Goal: Transaction & Acquisition: Purchase product/service

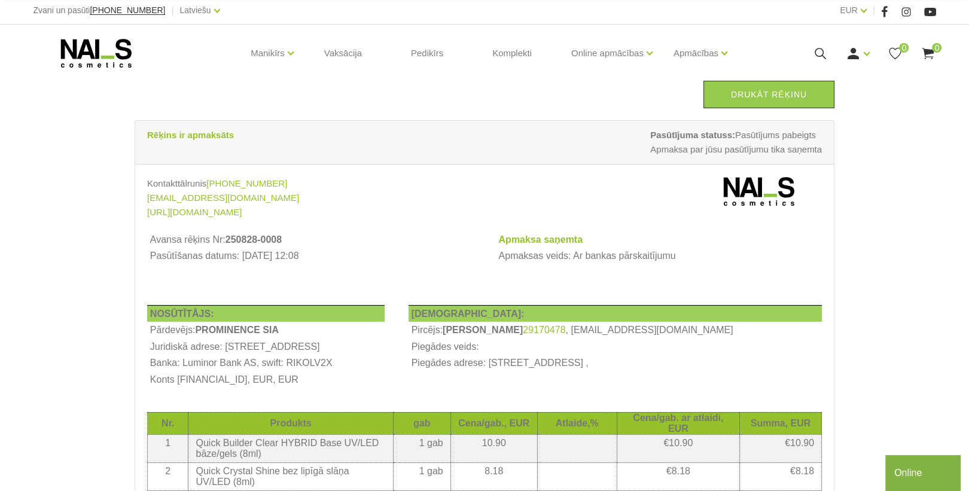
scroll to position [191, 0]
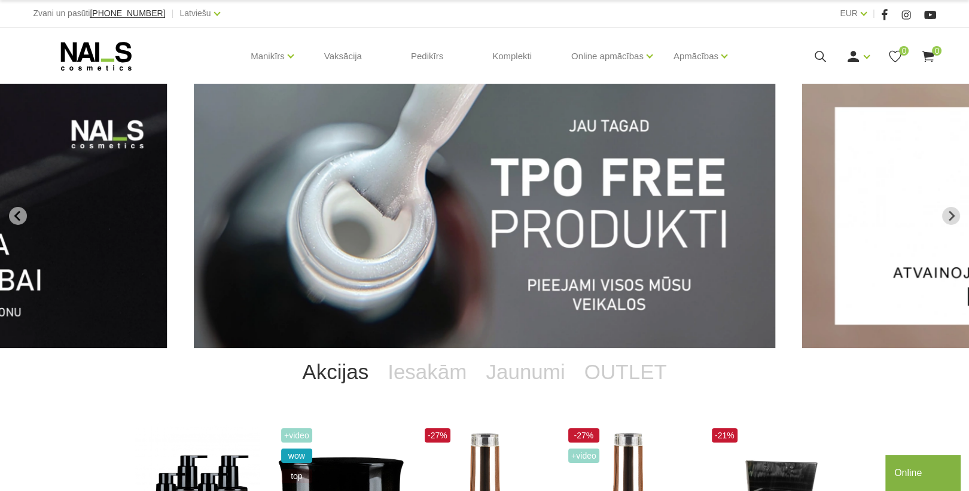
click at [659, 243] on img "1 of 12" at bounding box center [485, 216] width 582 height 264
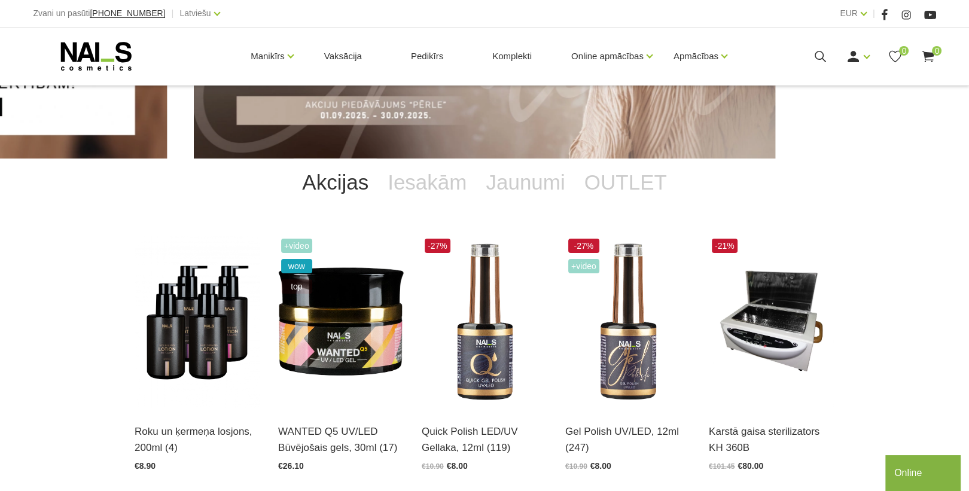
scroll to position [239, 0]
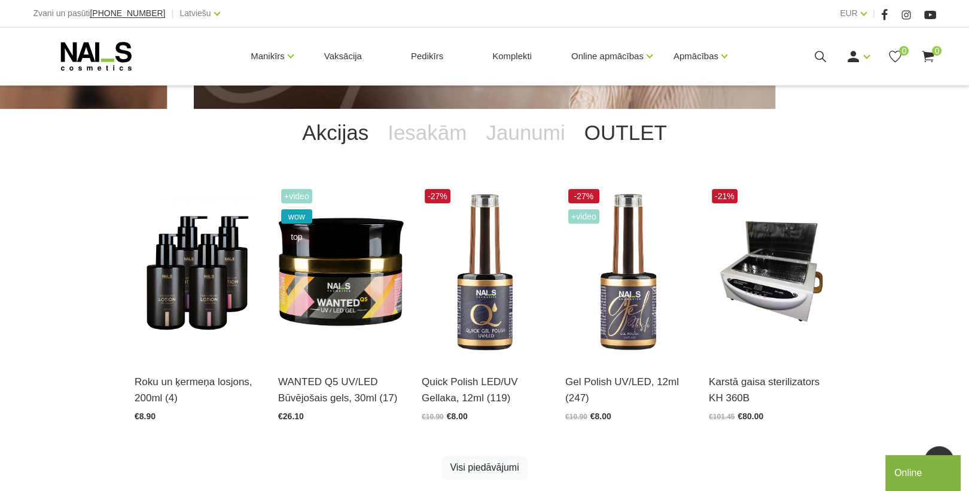
click at [622, 130] on link "OUTLET" at bounding box center [626, 133] width 102 height 48
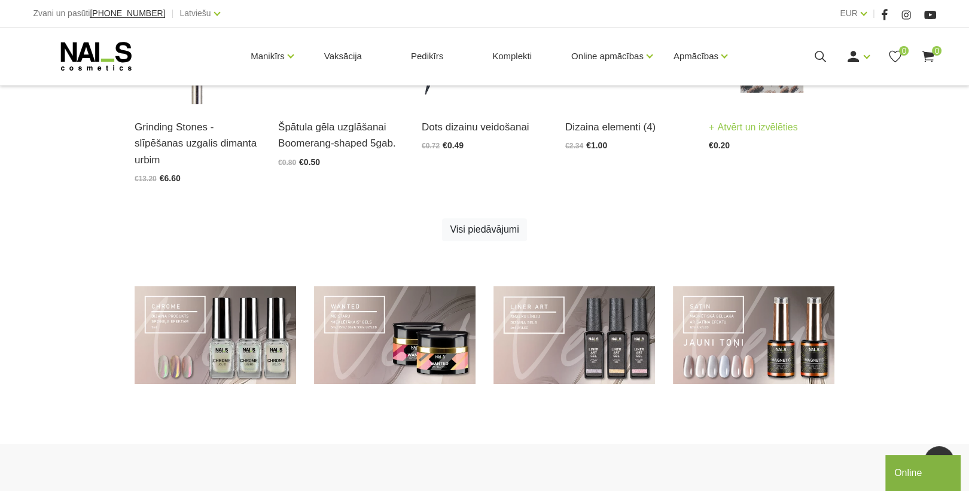
scroll to position [766, 0]
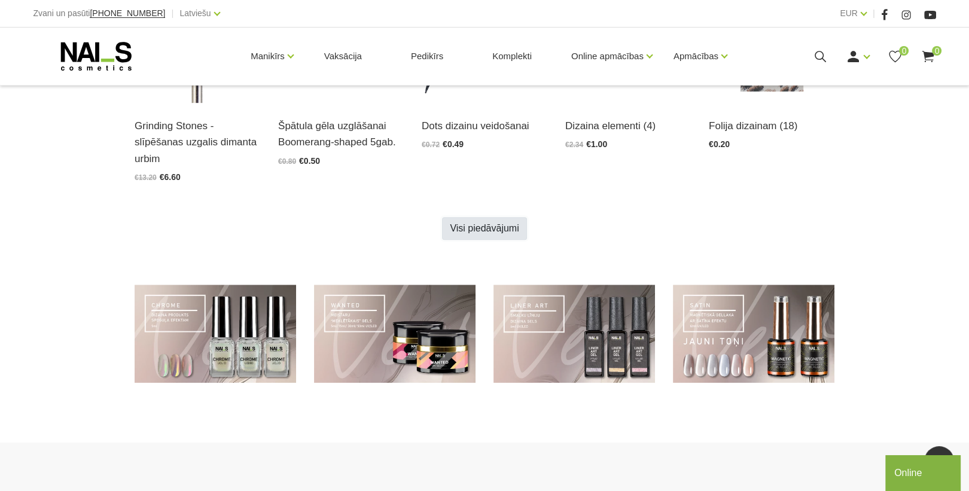
click at [504, 227] on link "Visi piedāvājumi" at bounding box center [484, 228] width 84 height 23
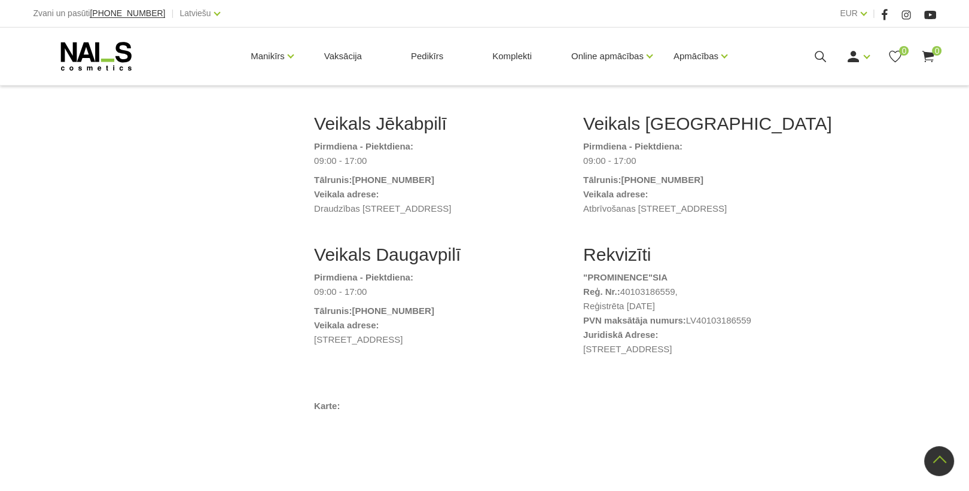
scroll to position [431, 0]
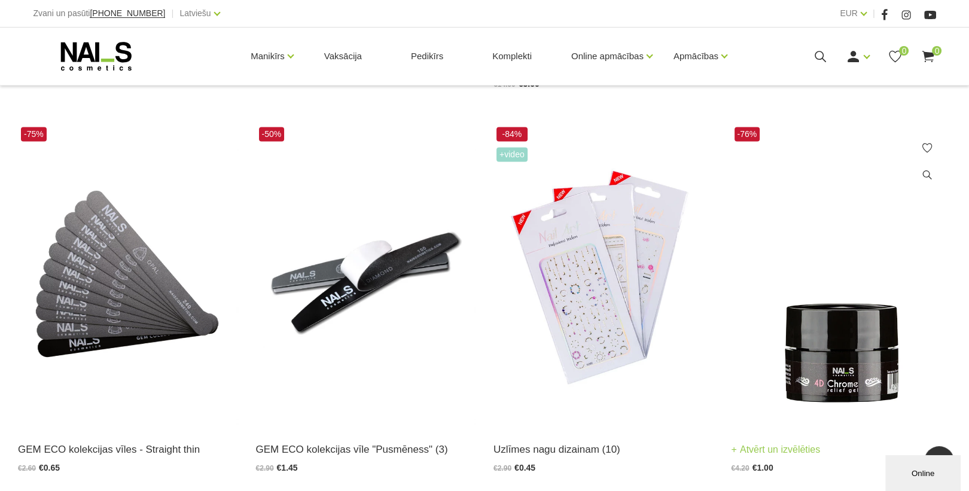
scroll to position [2154, 0]
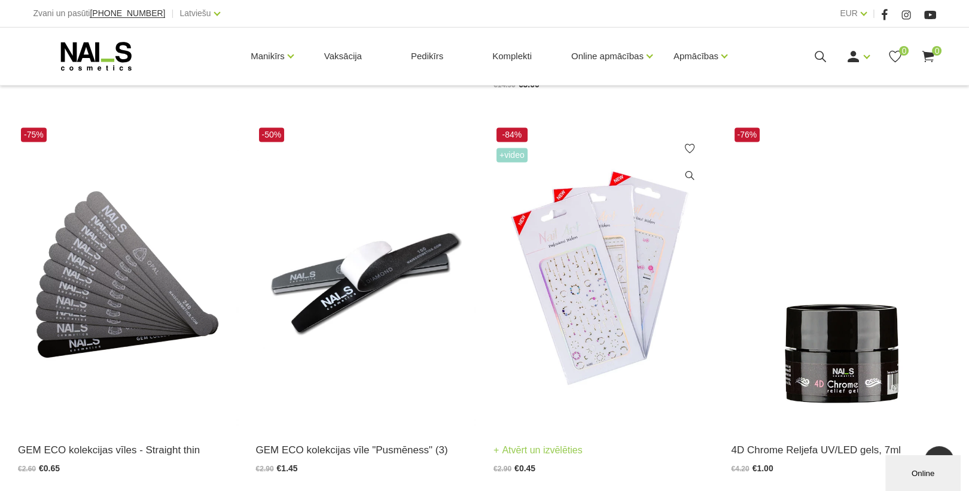
click at [638, 327] on img at bounding box center [604, 275] width 220 height 302
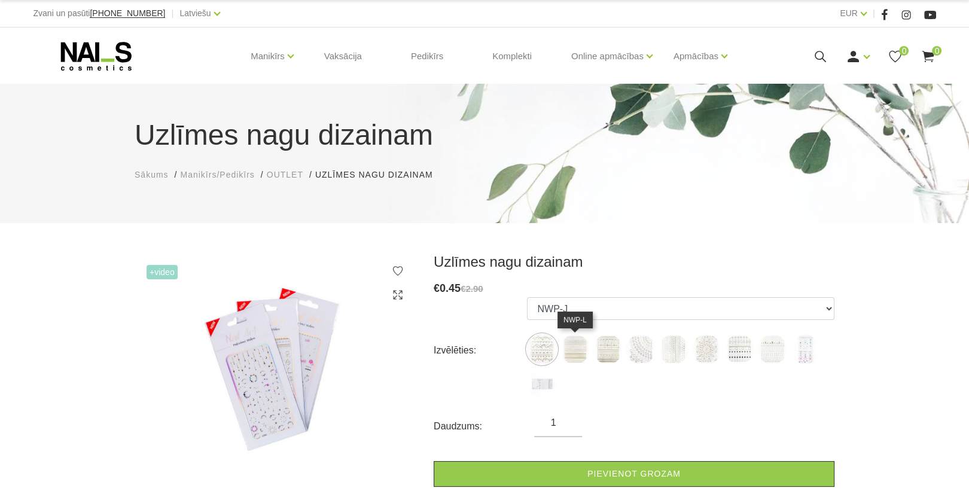
click at [572, 351] on img at bounding box center [575, 350] width 30 height 30
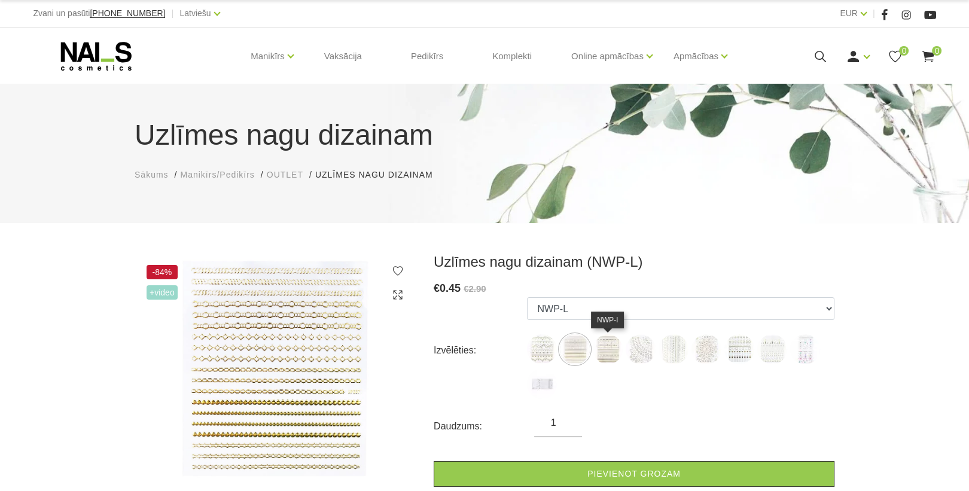
click at [610, 350] on img at bounding box center [608, 350] width 30 height 30
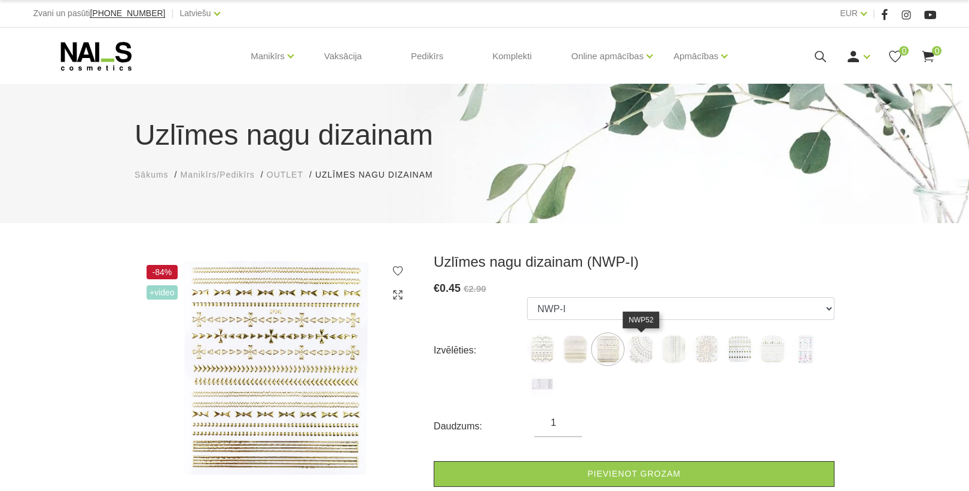
click at [640, 349] on img at bounding box center [641, 350] width 30 height 30
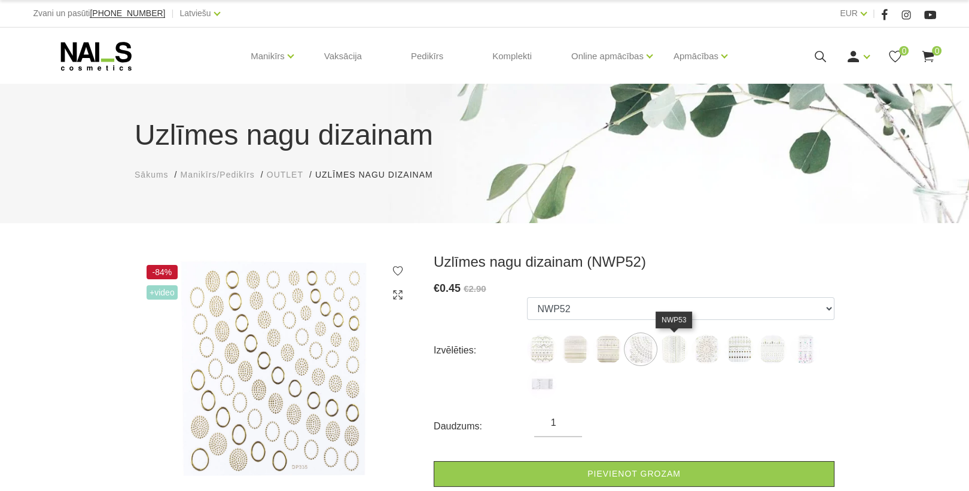
click at [664, 348] on img at bounding box center [674, 350] width 30 height 30
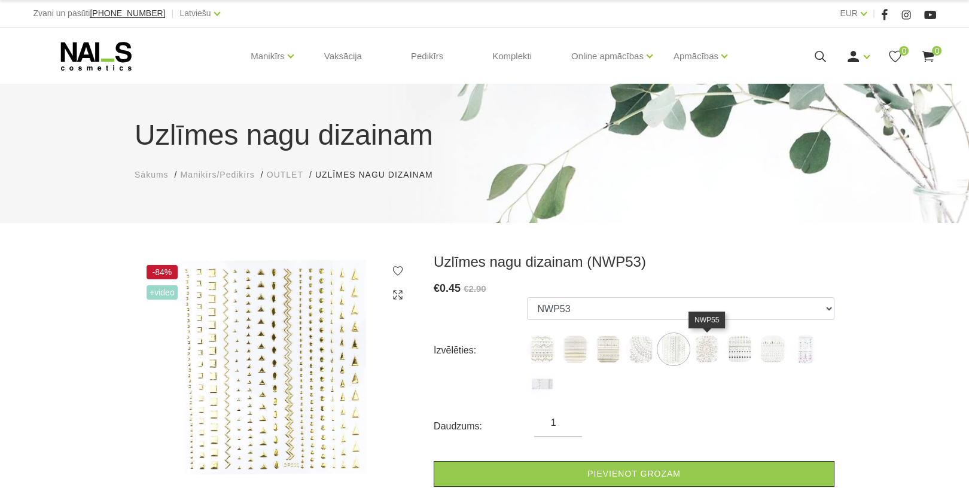
click at [699, 349] on img at bounding box center [707, 350] width 30 height 30
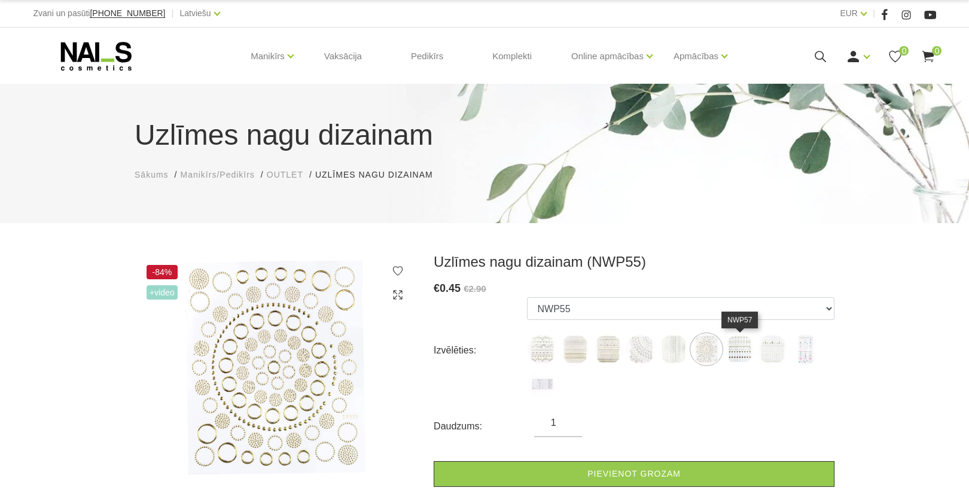
click at [737, 349] on img at bounding box center [740, 350] width 30 height 30
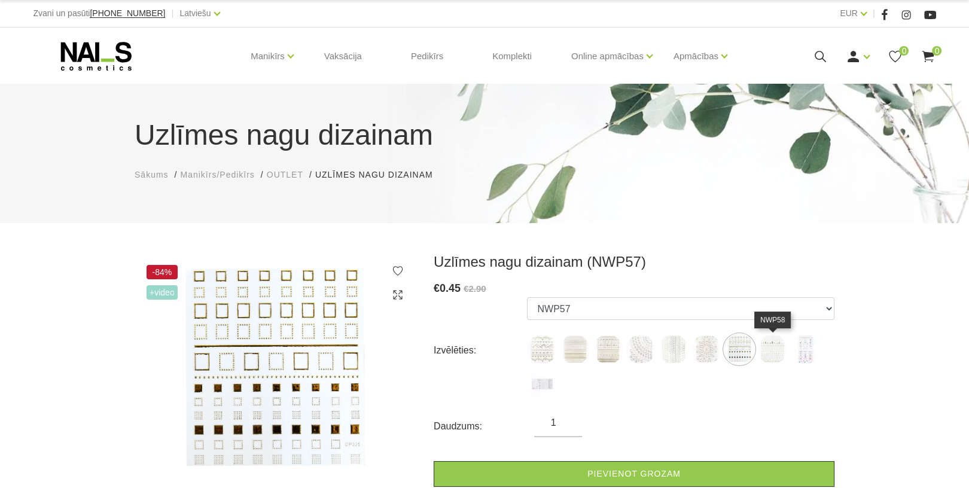
click at [782, 345] on img at bounding box center [773, 350] width 30 height 30
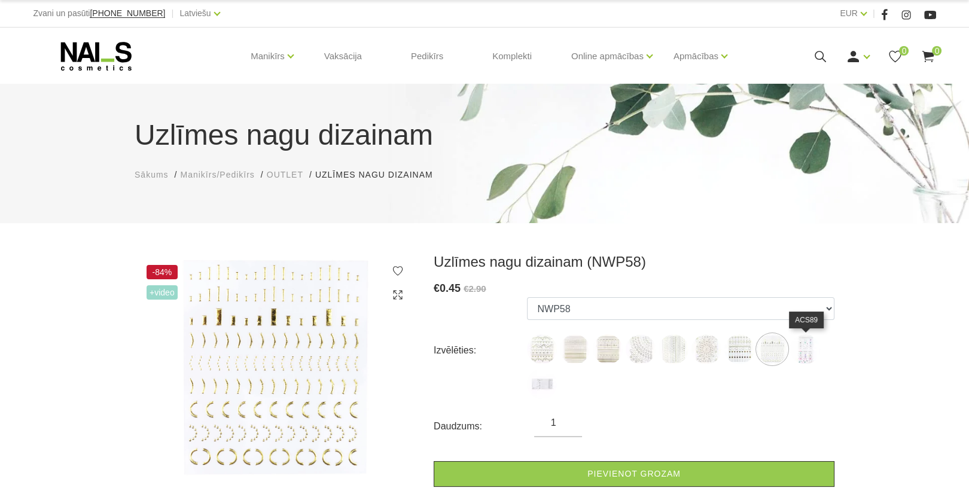
click at [814, 348] on img at bounding box center [805, 350] width 30 height 30
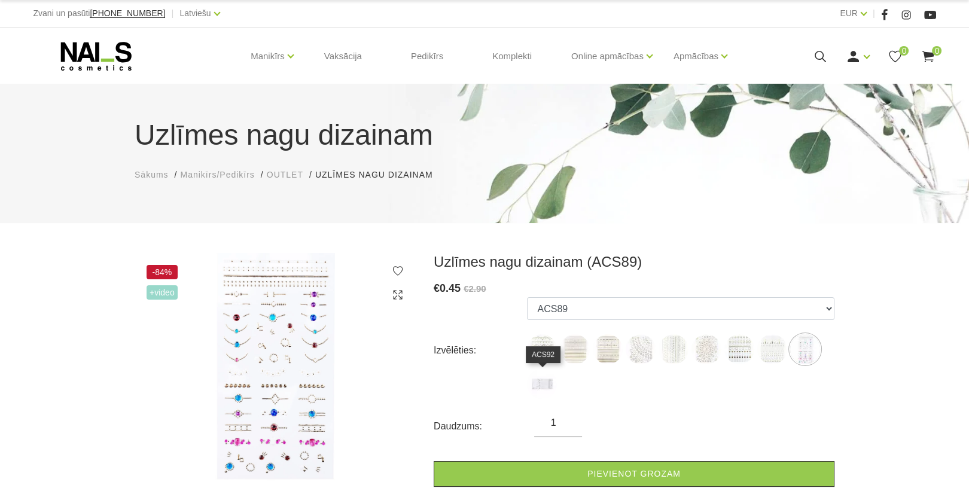
click at [545, 387] on img at bounding box center [542, 384] width 30 height 30
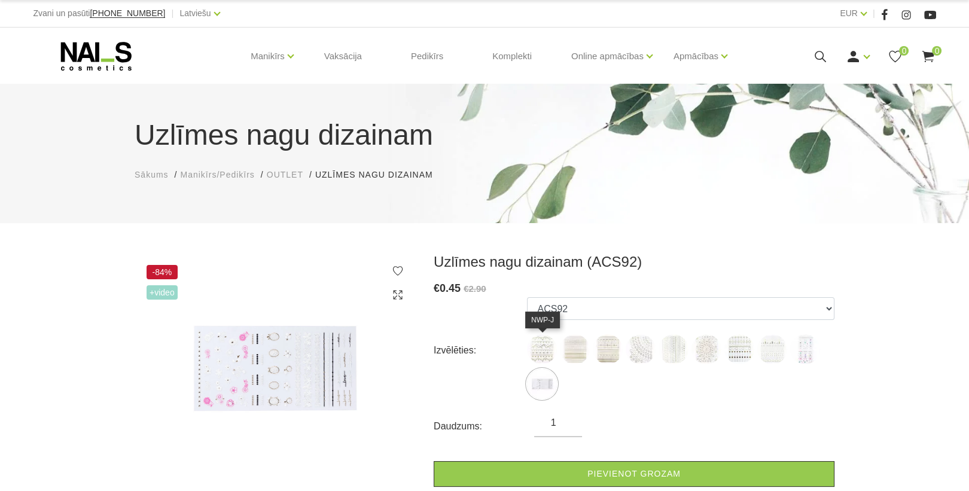
click at [537, 355] on img at bounding box center [542, 350] width 30 height 30
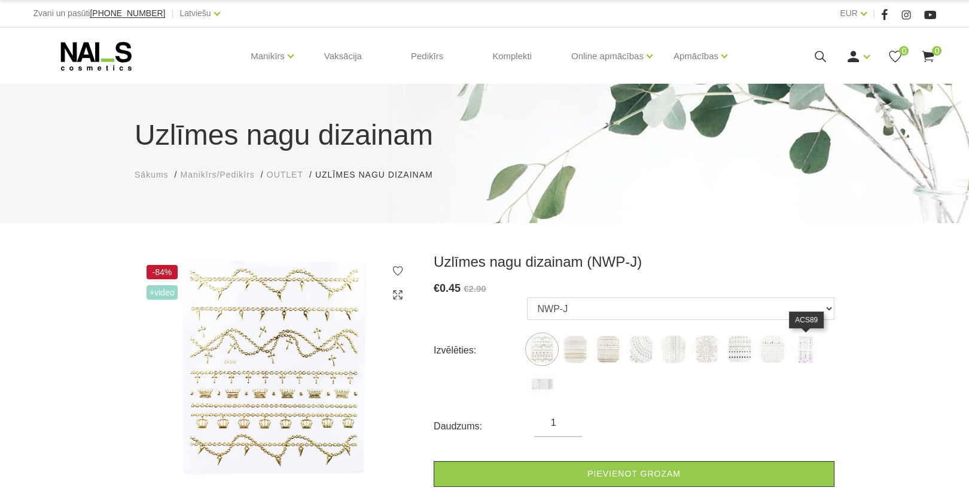
click at [808, 352] on img at bounding box center [805, 350] width 30 height 30
select select "1613"
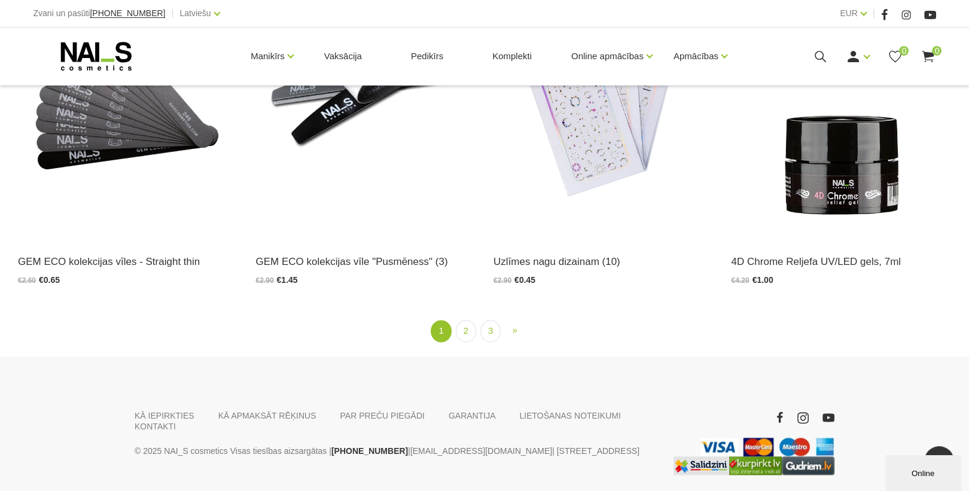
scroll to position [2291, 0]
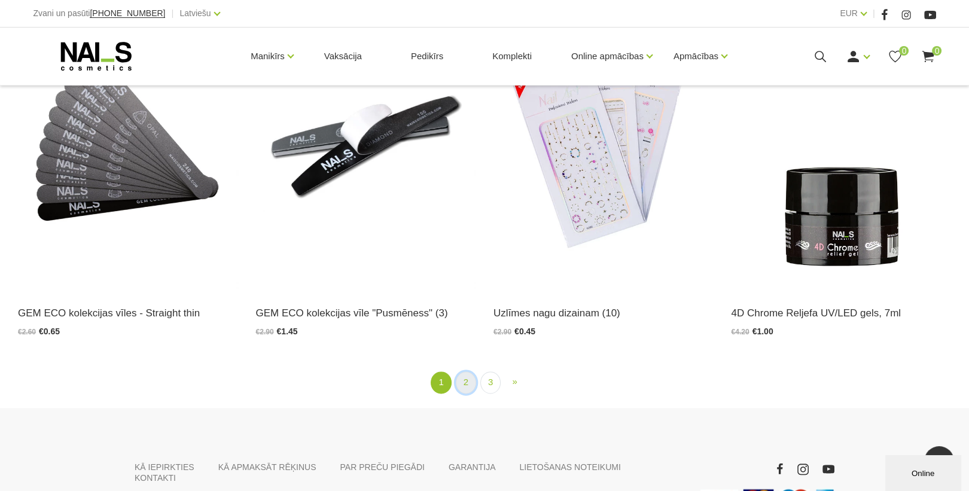
click at [468, 383] on link "2" at bounding box center [466, 383] width 20 height 22
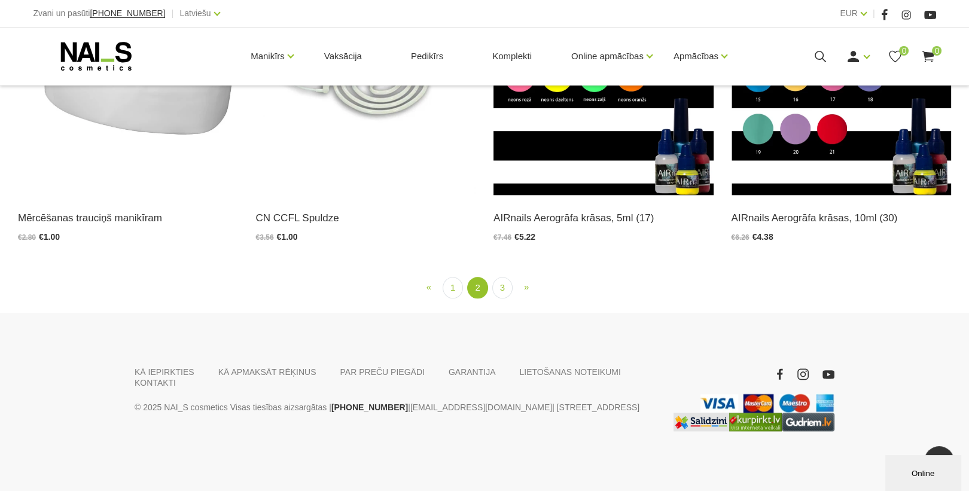
scroll to position [2338, 0]
click at [497, 282] on link "3" at bounding box center [502, 288] width 20 height 22
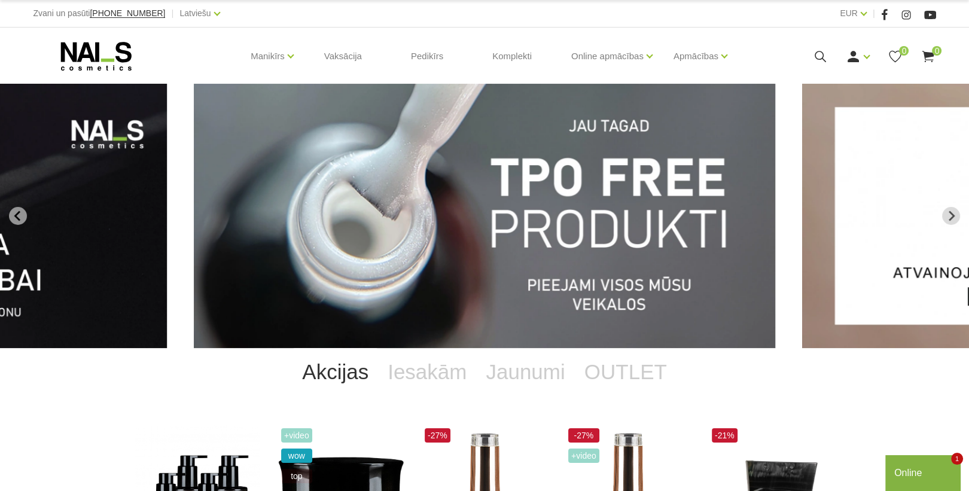
click at [822, 59] on icon at bounding box center [820, 56] width 15 height 15
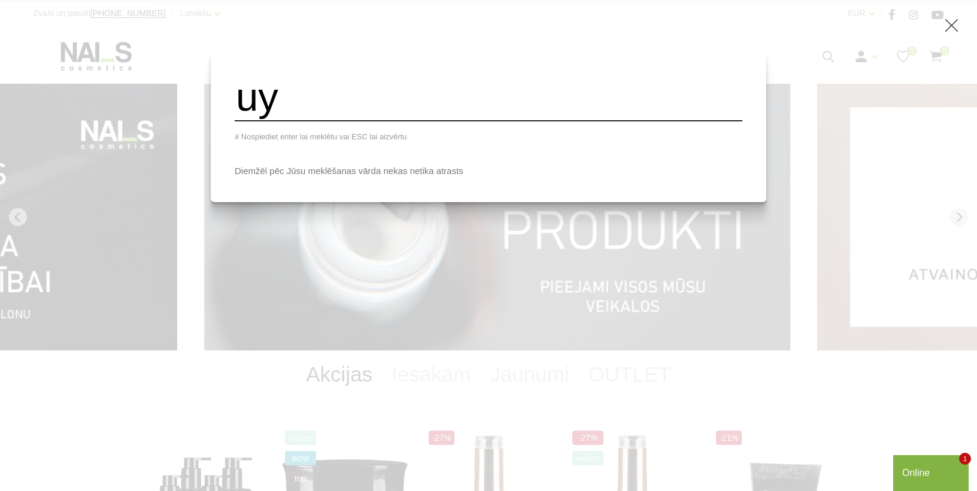
type input "u"
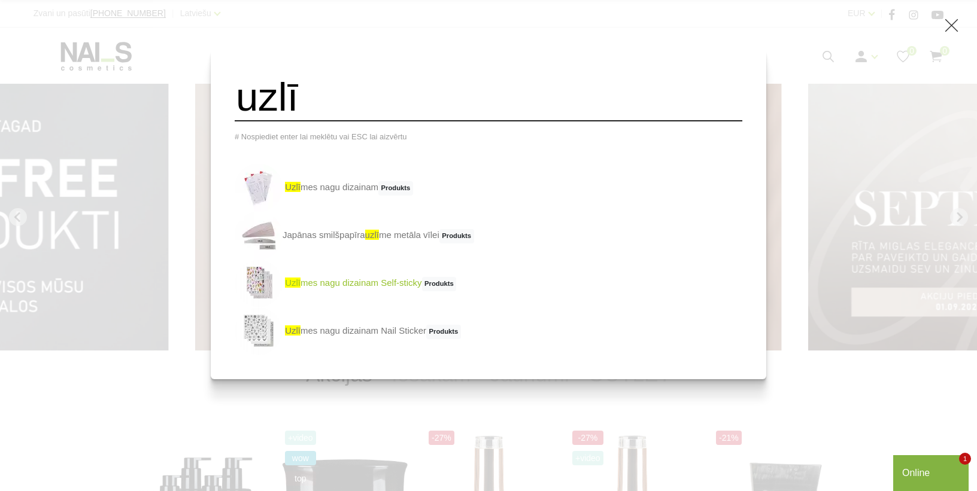
type input "uzlī"
click at [388, 290] on link "uzlī mes nagu dizainam Self-sticky Produkts" at bounding box center [345, 284] width 221 height 48
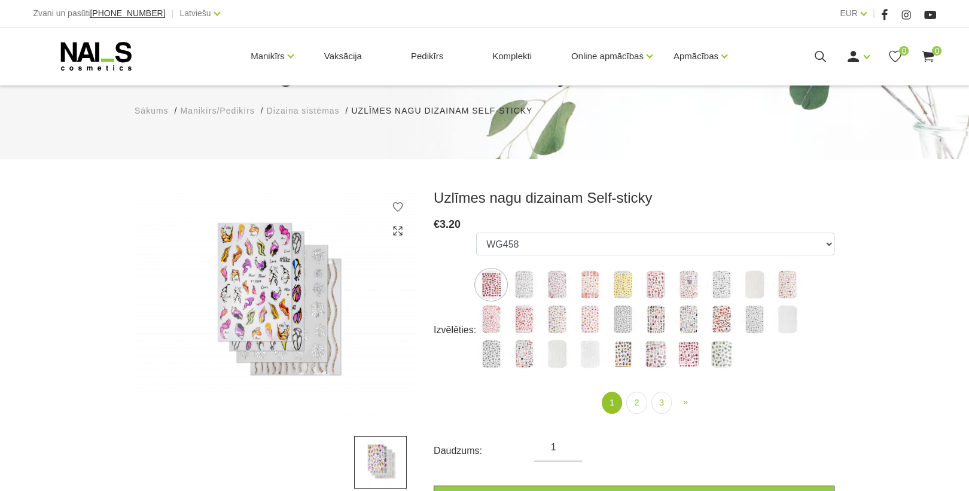
scroll to position [144, 0]
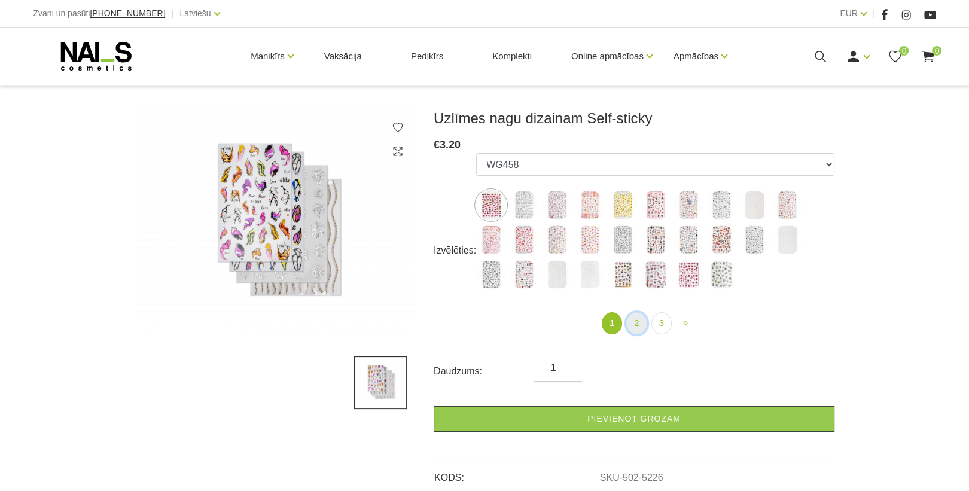
click at [639, 325] on link "2" at bounding box center [637, 323] width 20 height 22
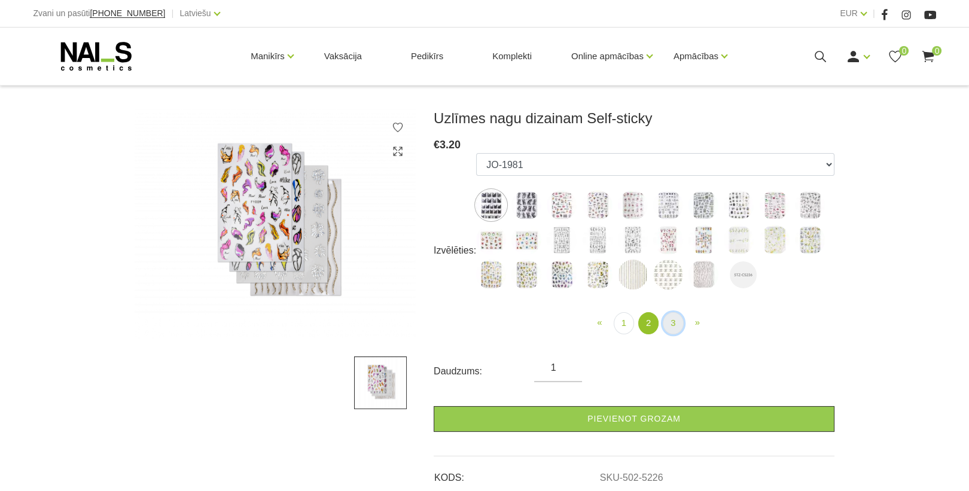
click at [672, 323] on link "3" at bounding box center [673, 323] width 20 height 22
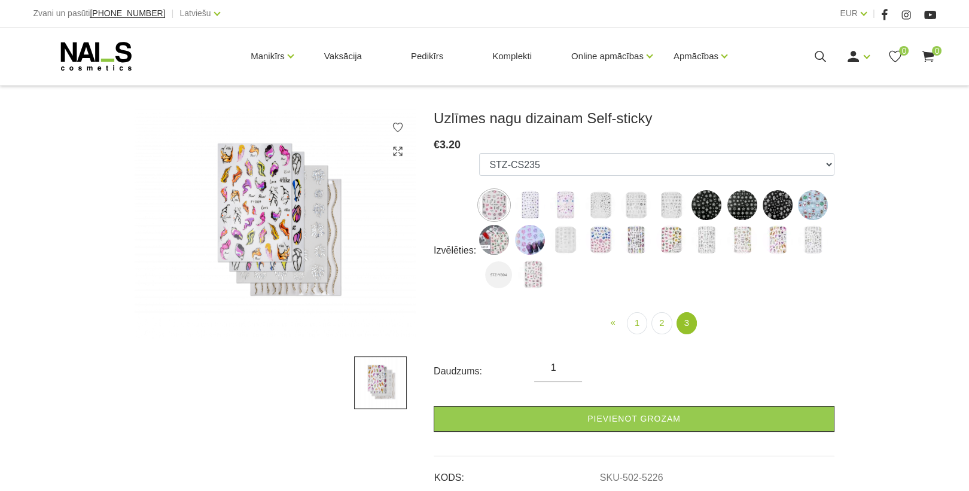
click at [674, 238] on img at bounding box center [671, 240] width 30 height 30
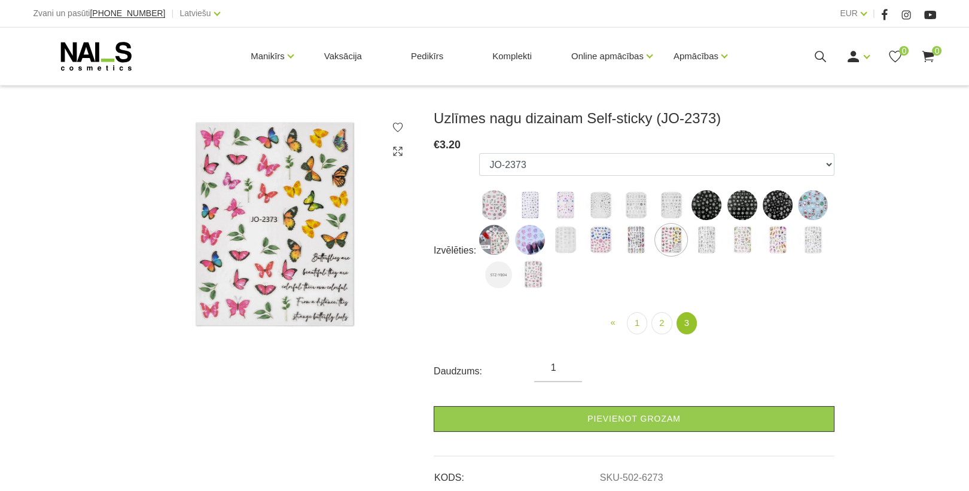
click at [705, 241] on img at bounding box center [707, 240] width 30 height 30
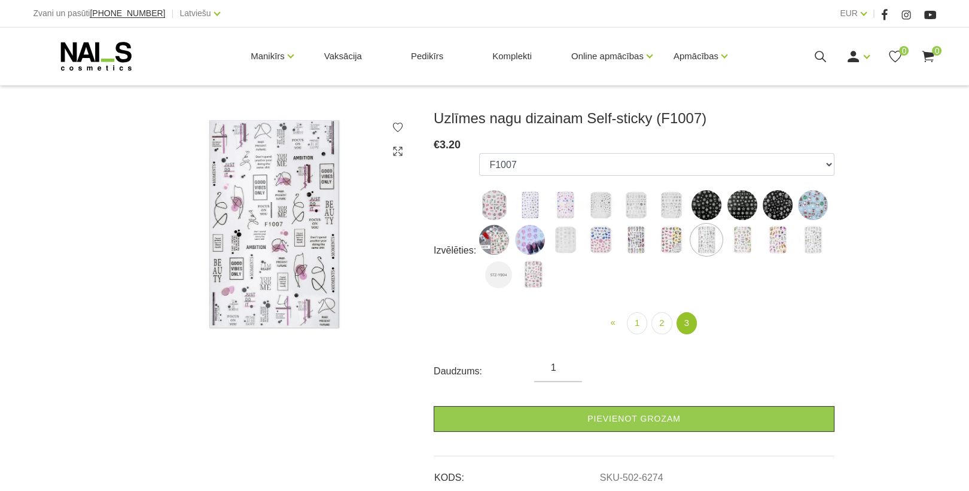
click at [606, 205] on img at bounding box center [601, 205] width 30 height 30
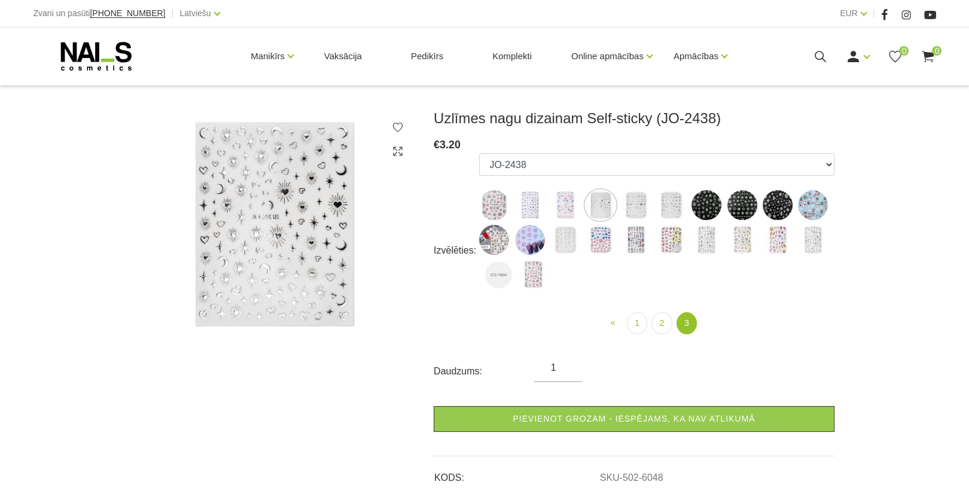
click at [560, 208] on img at bounding box center [566, 205] width 30 height 30
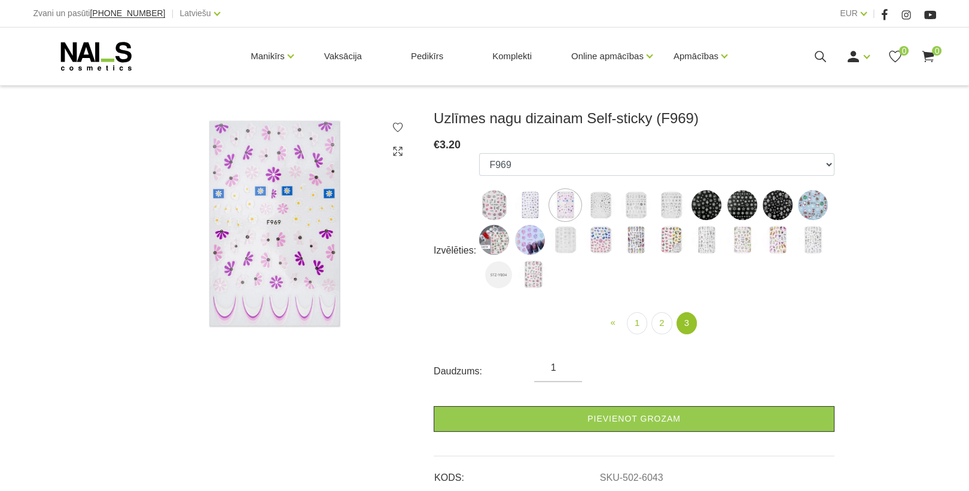
click at [774, 239] on img at bounding box center [778, 240] width 30 height 30
select select "6276"
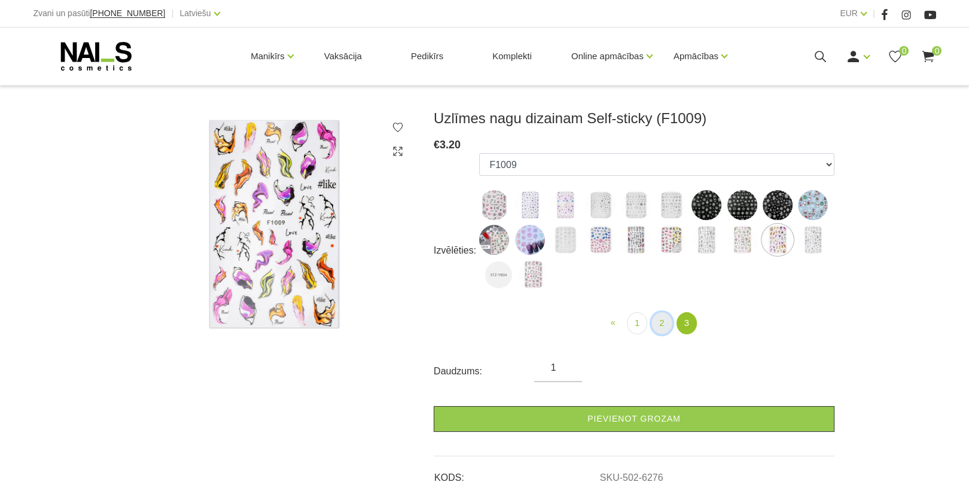
click at [662, 326] on link "2" at bounding box center [662, 323] width 20 height 22
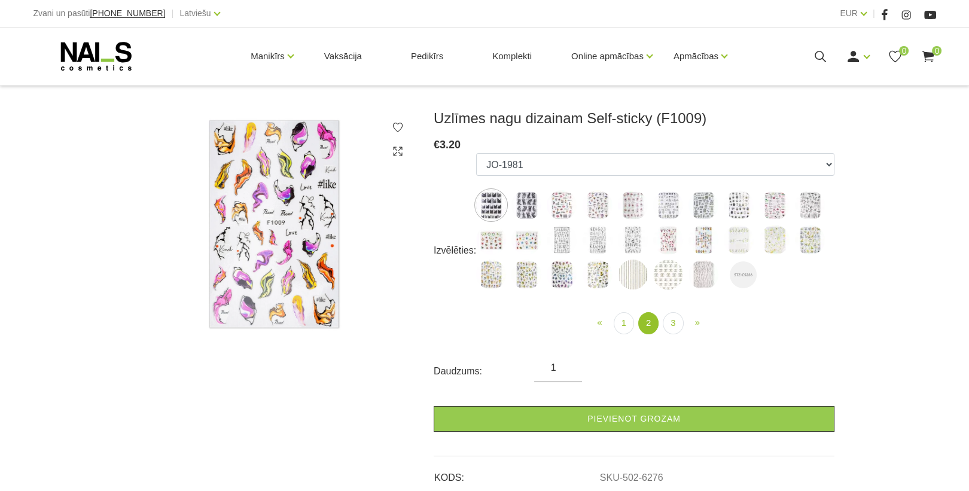
click at [662, 275] on img at bounding box center [668, 275] width 30 height 30
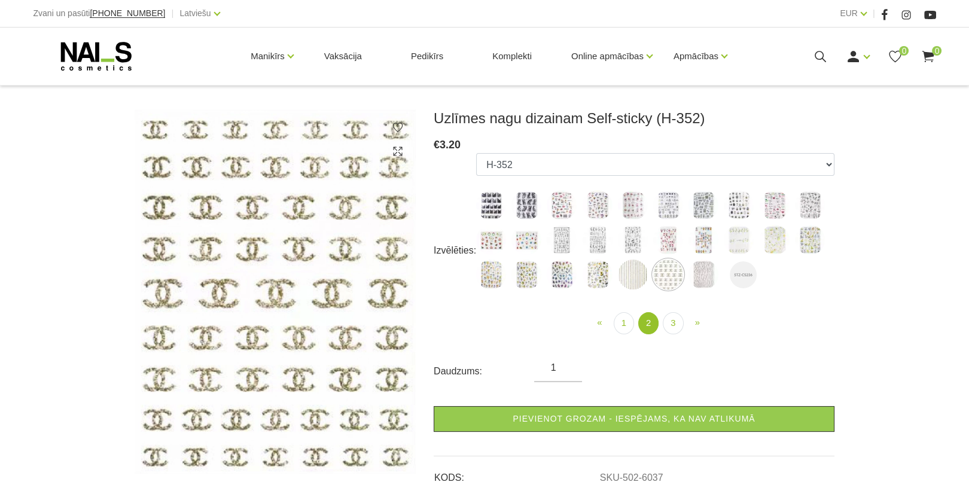
click at [631, 241] on img at bounding box center [633, 240] width 30 height 30
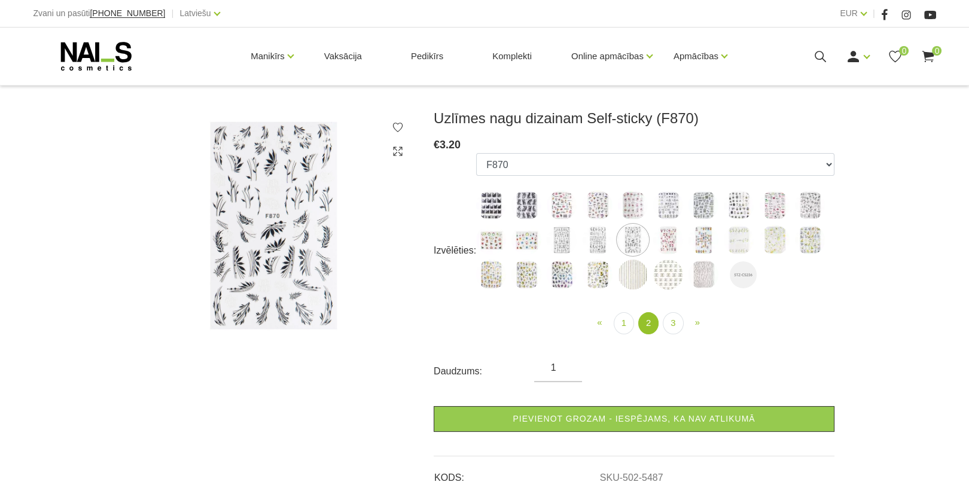
click at [560, 240] on img at bounding box center [562, 240] width 30 height 30
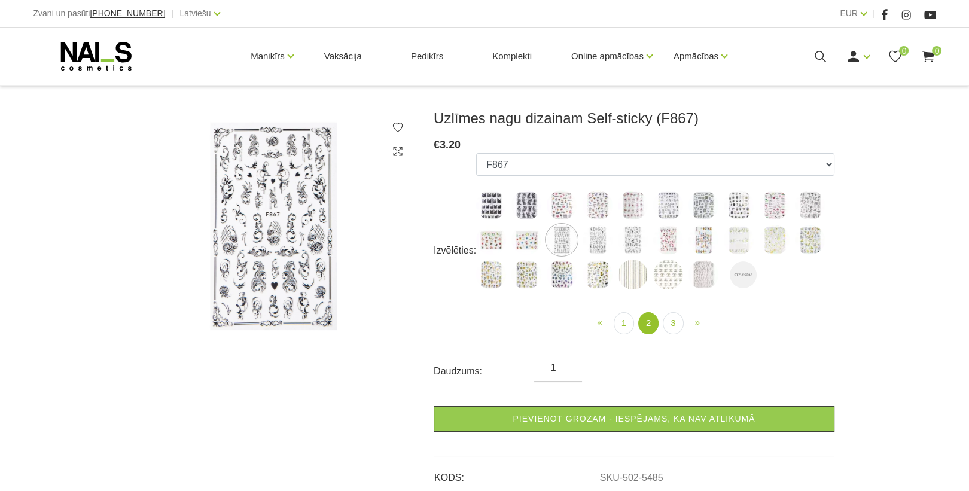
click at [528, 242] on img at bounding box center [527, 240] width 30 height 30
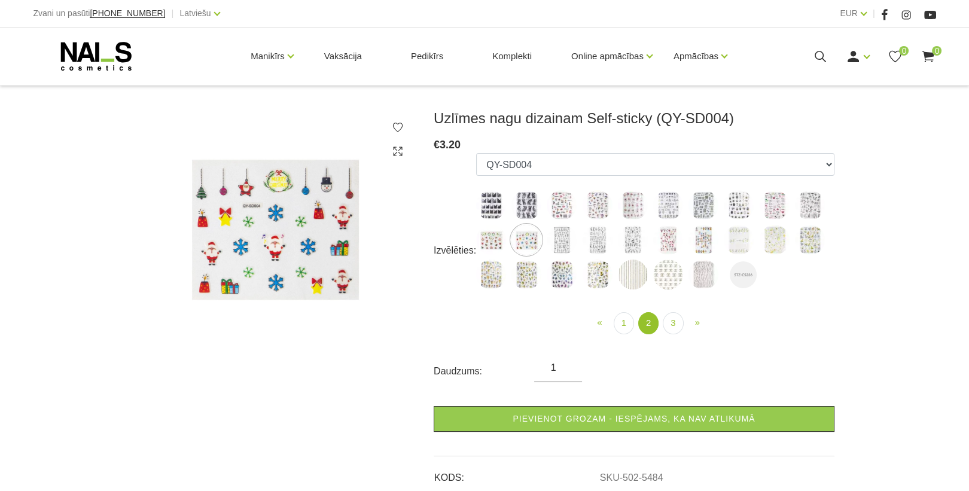
click at [489, 239] on img at bounding box center [491, 240] width 30 height 30
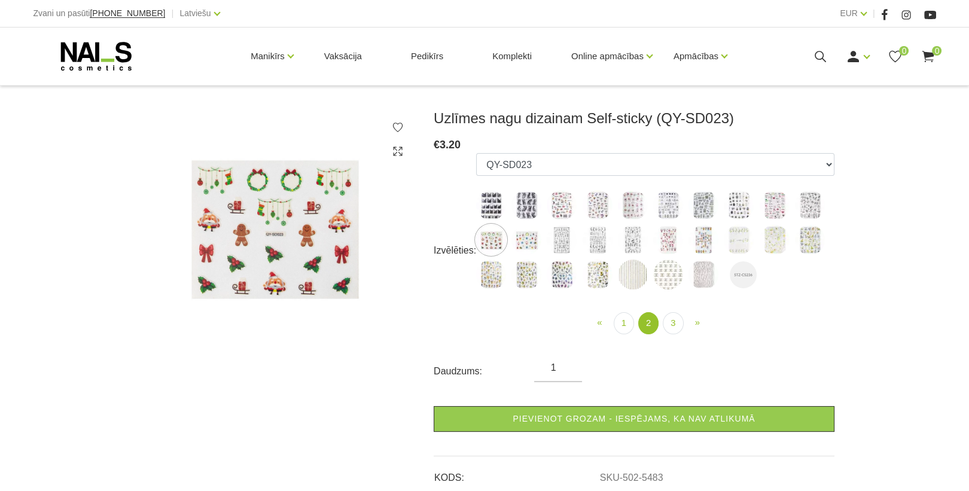
click at [664, 201] on img at bounding box center [668, 205] width 30 height 30
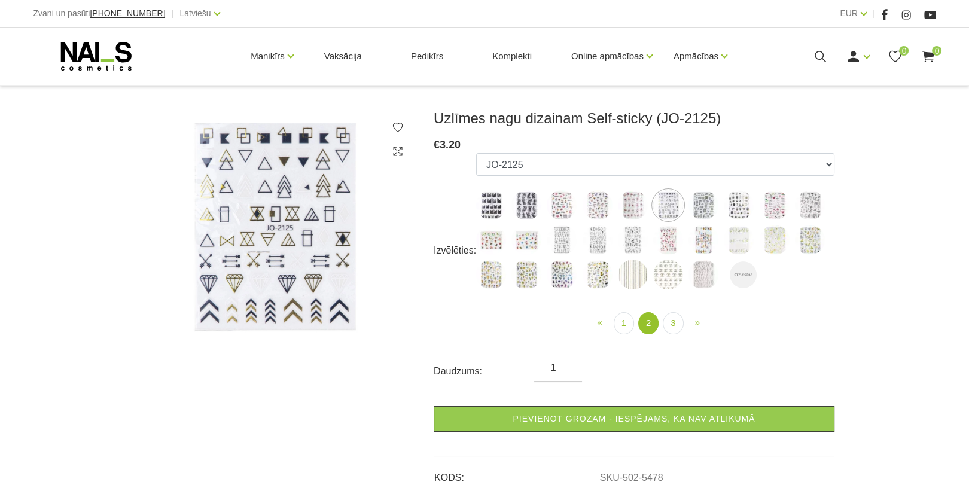
click at [709, 206] on img at bounding box center [704, 205] width 30 height 30
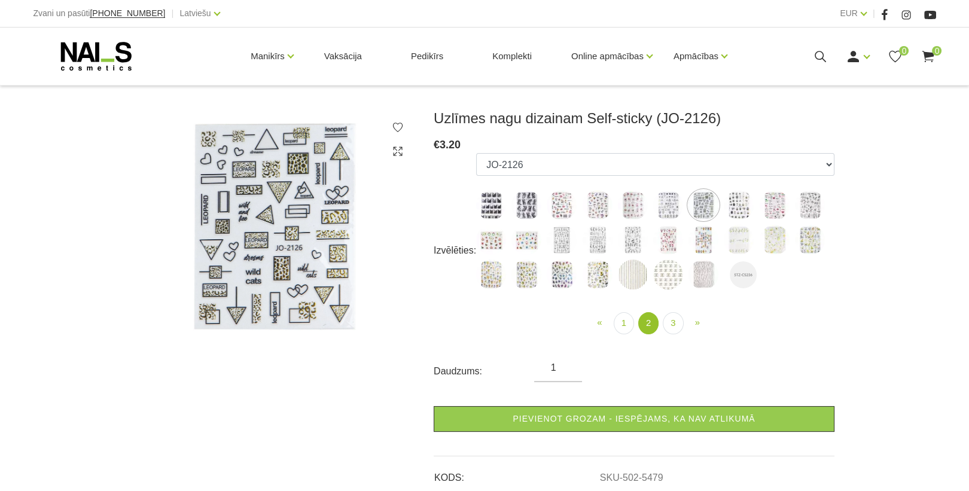
click at [732, 205] on img at bounding box center [739, 205] width 30 height 30
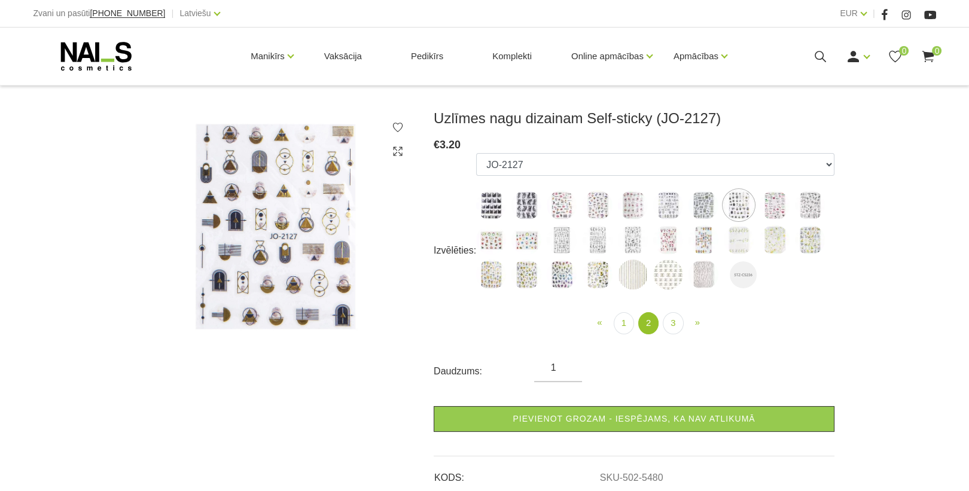
click at [773, 205] on img at bounding box center [775, 205] width 30 height 30
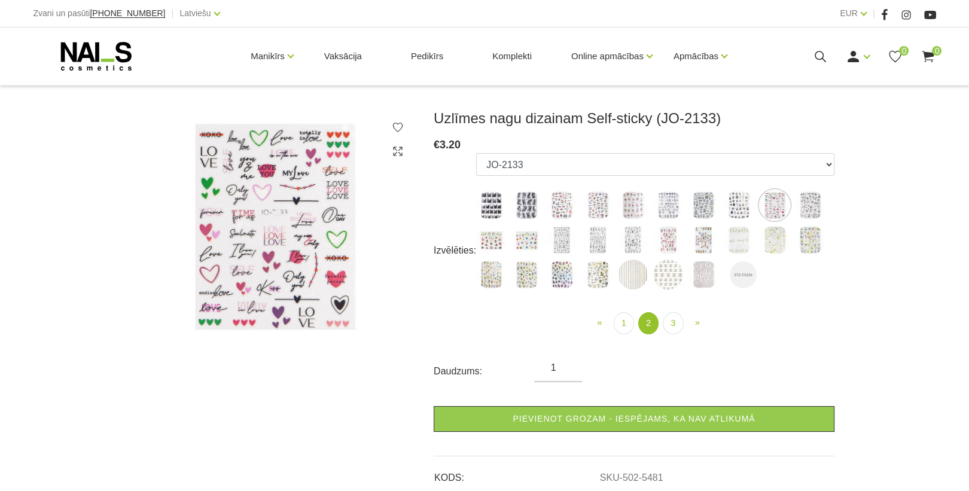
click at [813, 206] on img at bounding box center [810, 205] width 30 height 30
select select "5482"
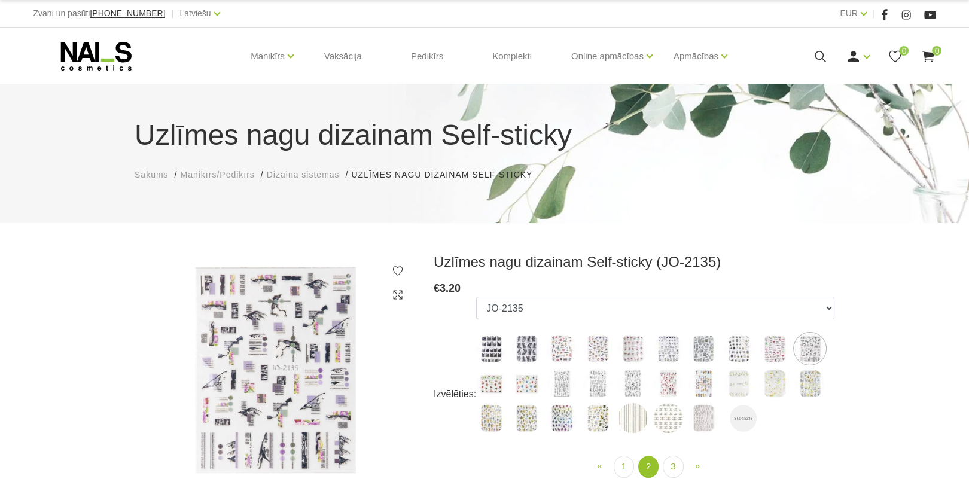
click at [327, 175] on span "Dizaina sistēmas" at bounding box center [303, 175] width 73 height 10
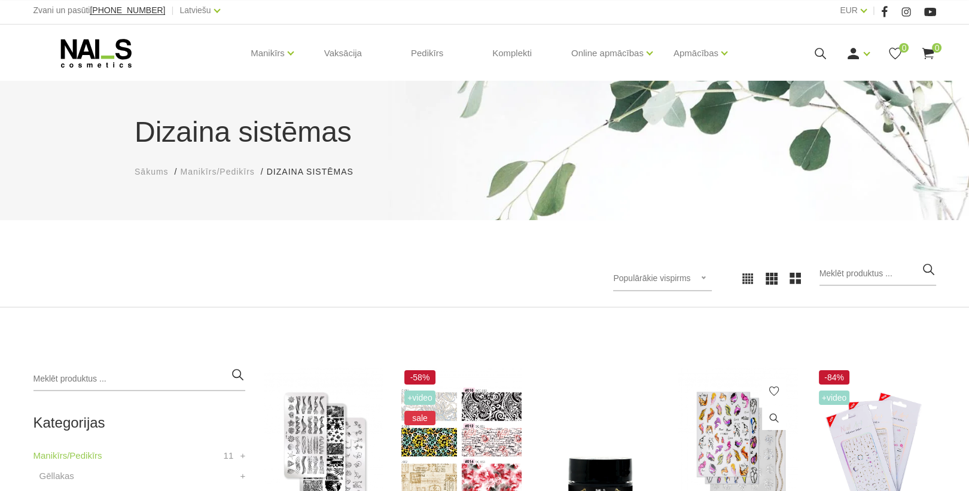
scroll to position [287, 0]
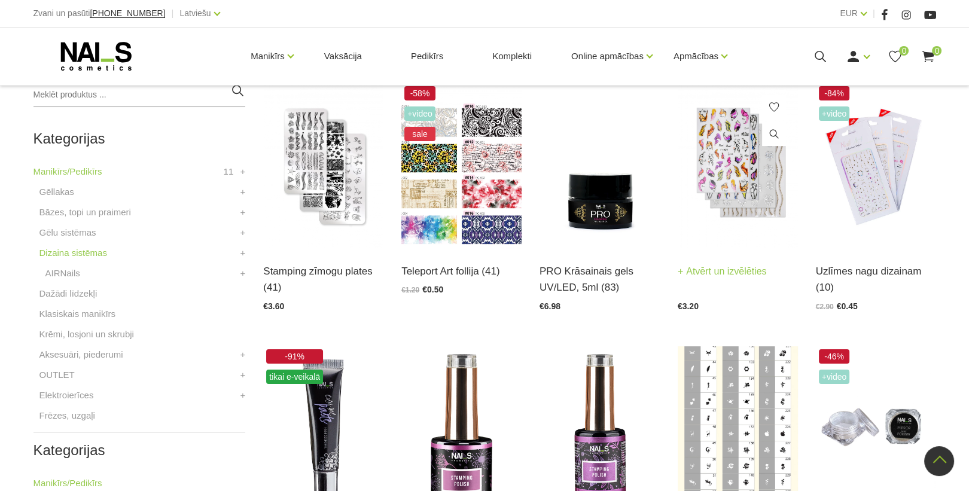
click at [757, 184] on img at bounding box center [738, 165] width 120 height 165
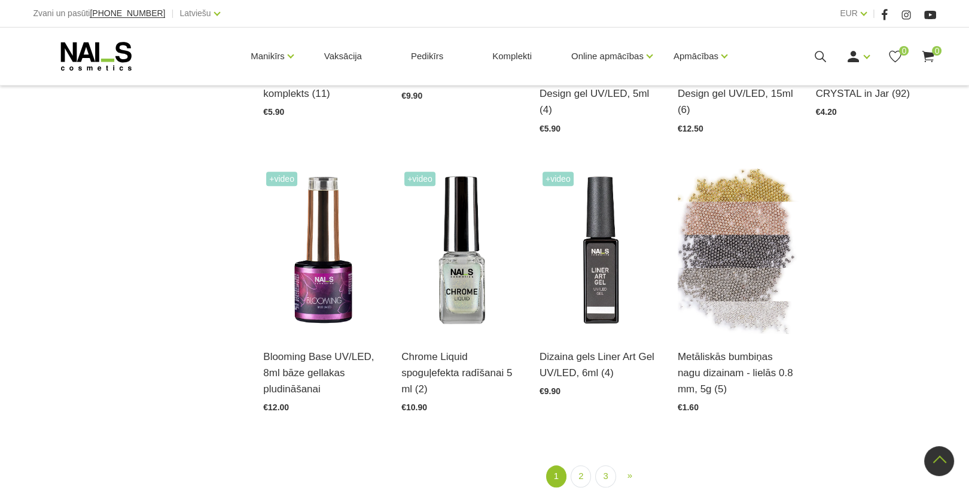
scroll to position [1340, 0]
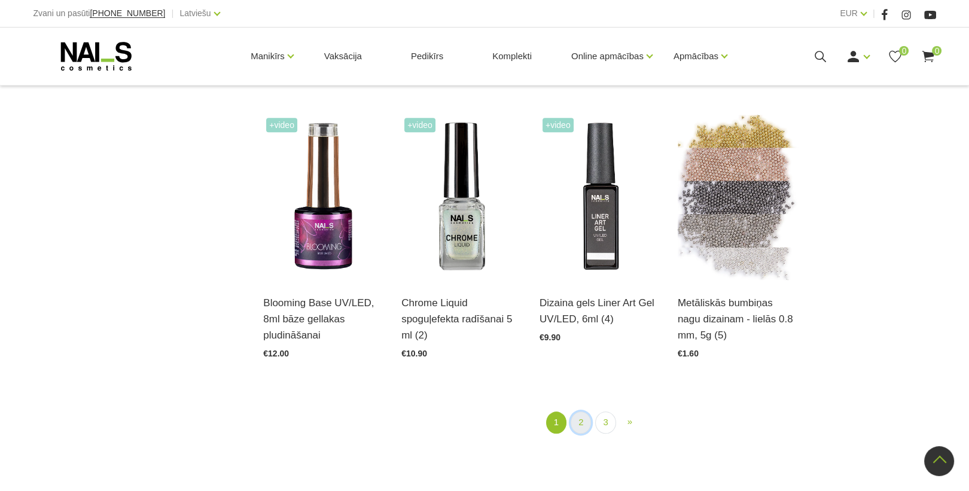
click at [580, 412] on link "2" at bounding box center [581, 423] width 20 height 22
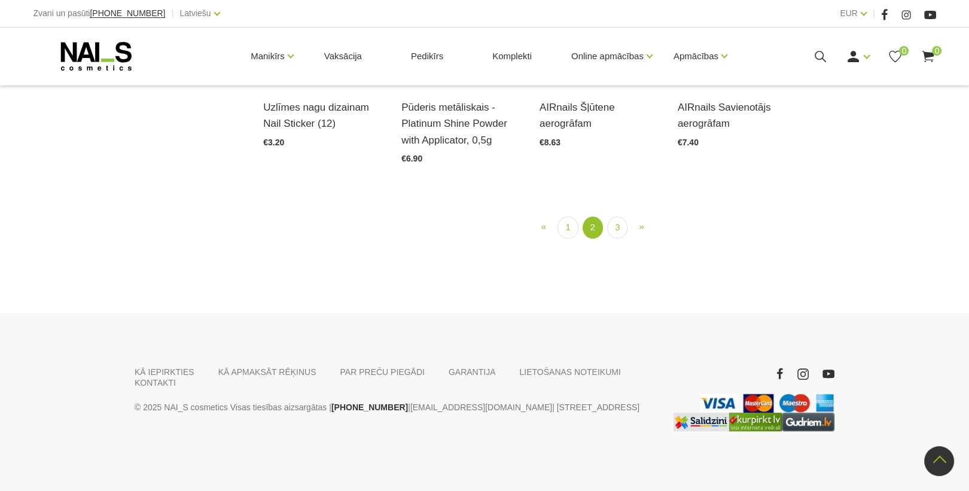
scroll to position [1345, 0]
click at [345, 84] on img at bounding box center [323, 1] width 120 height 165
click at [613, 239] on link "3" at bounding box center [617, 228] width 20 height 22
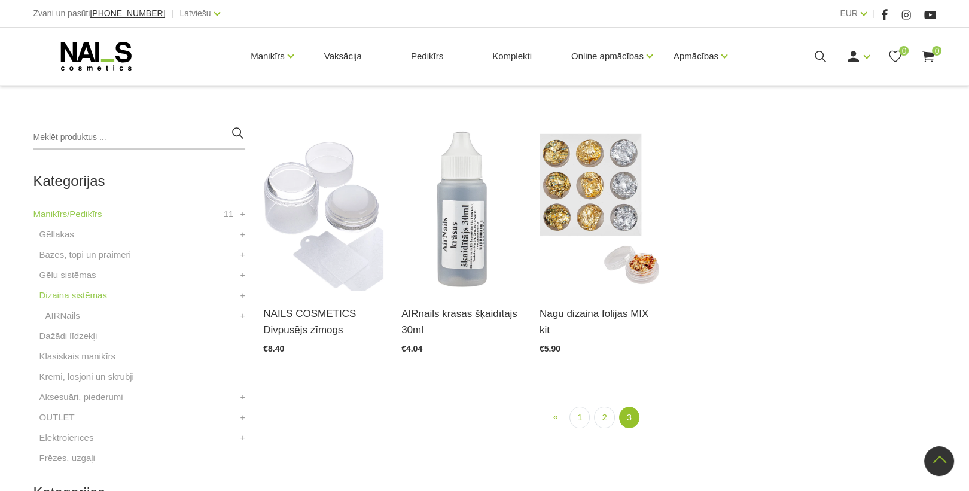
scroll to position [244, 0]
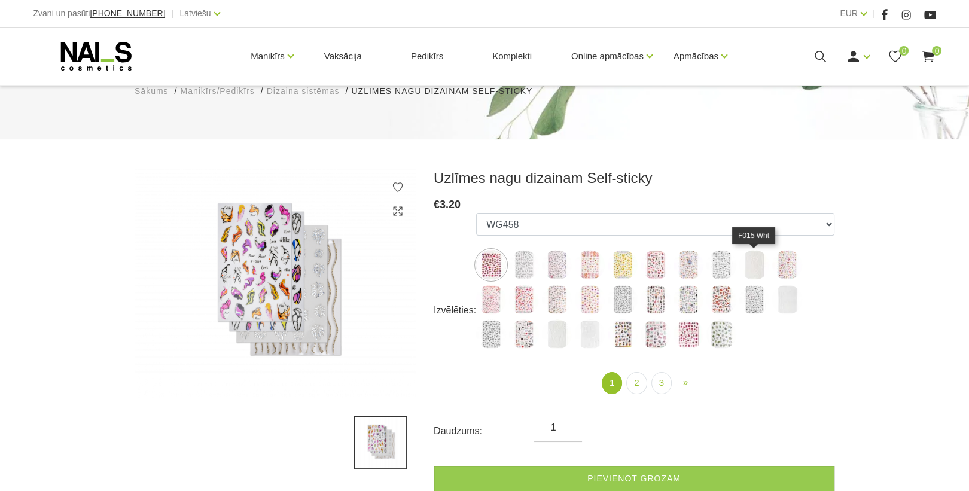
scroll to position [144, 0]
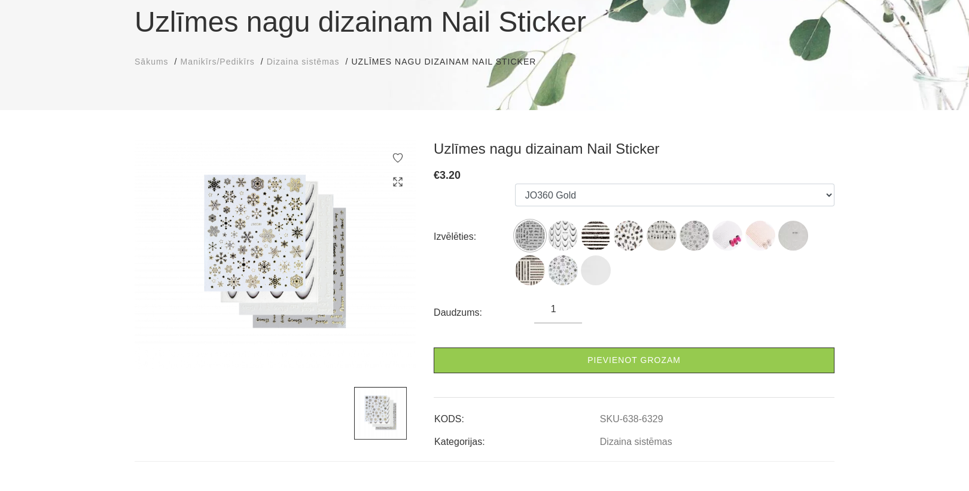
scroll to position [191, 0]
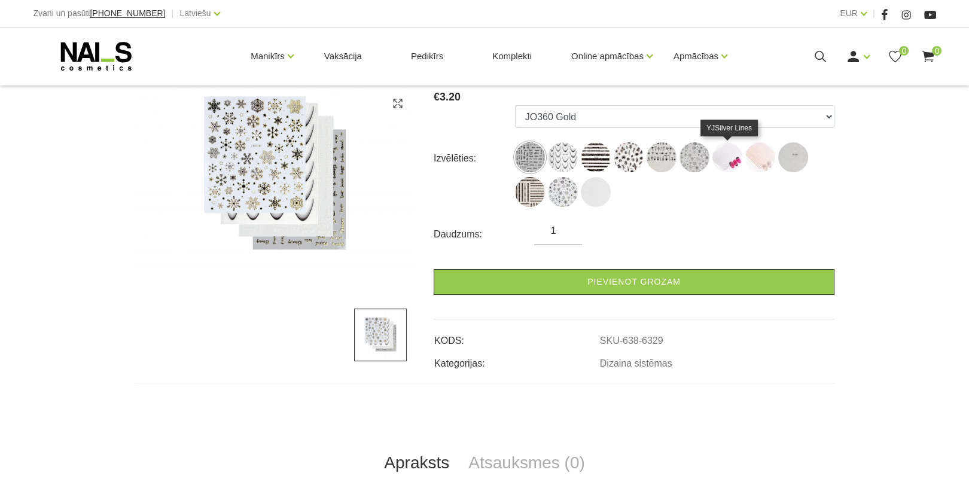
click at [717, 162] on img at bounding box center [728, 157] width 30 height 30
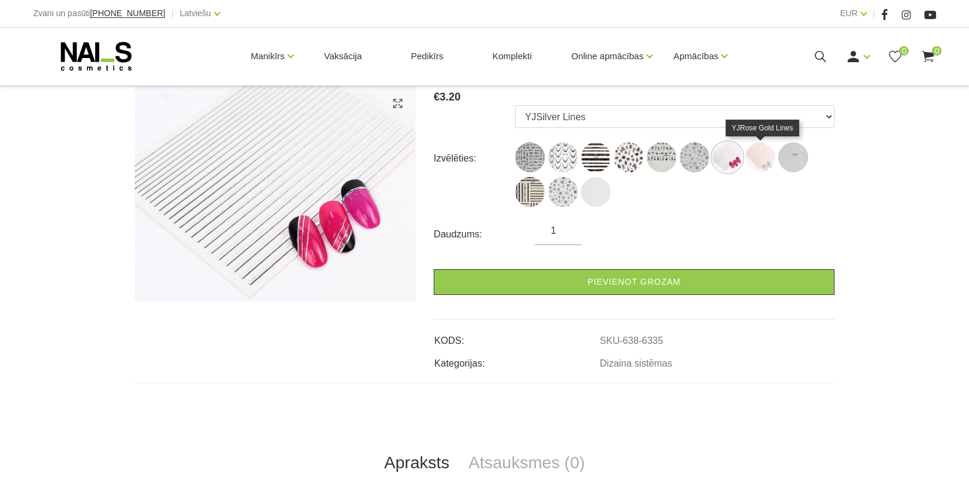
click at [769, 165] on img at bounding box center [761, 157] width 30 height 30
select select "6336"
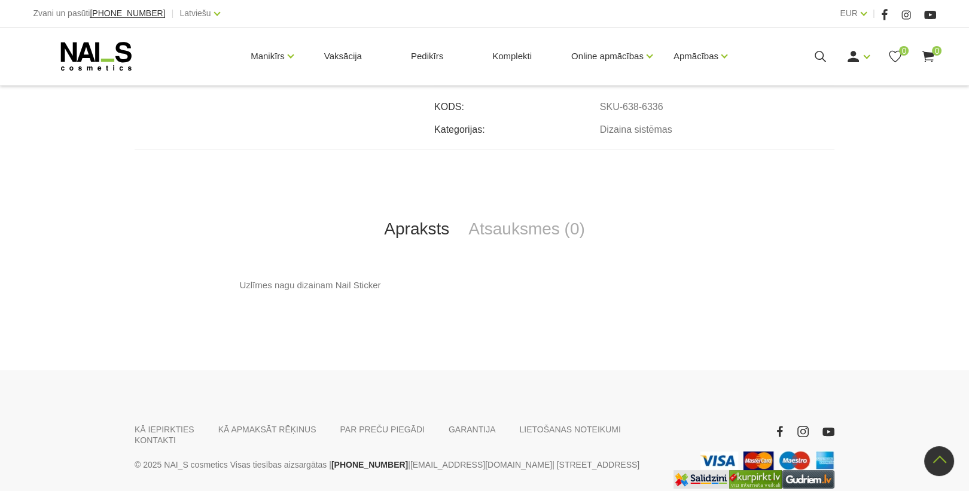
scroll to position [386, 0]
